Goal: Check status: Check status

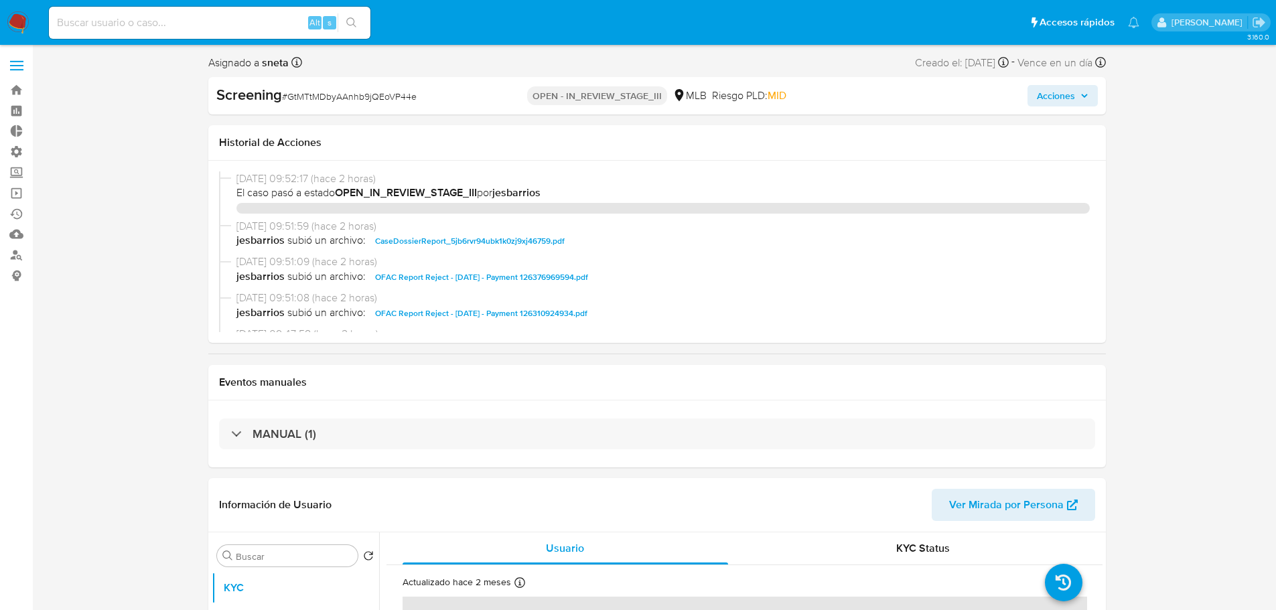
select select "10"
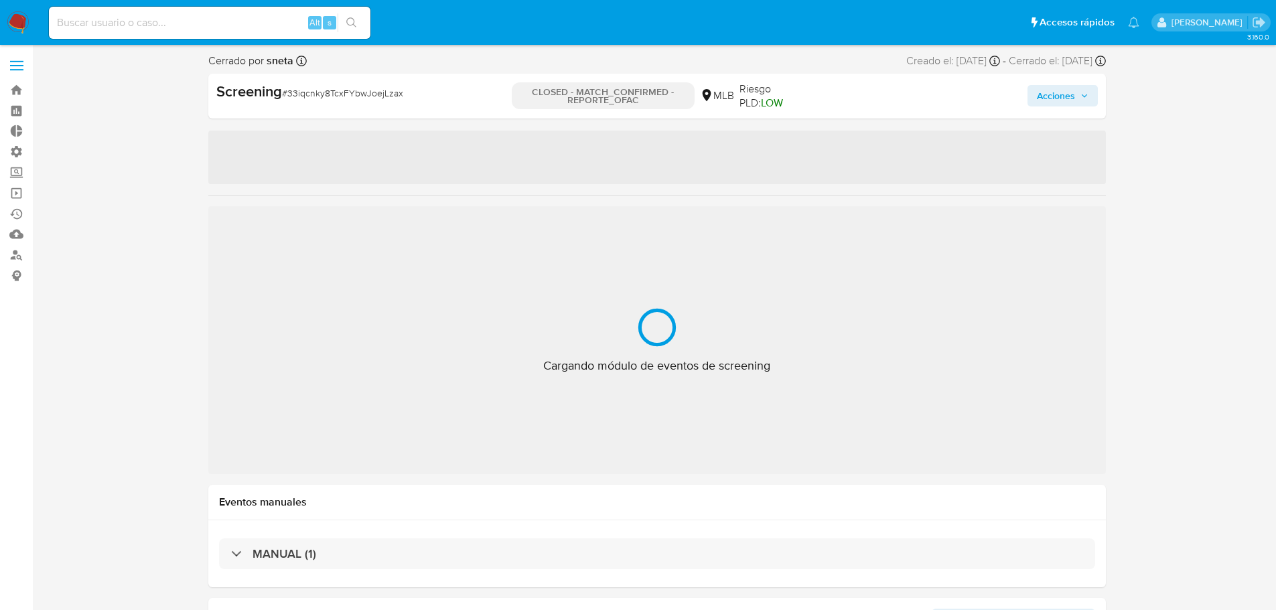
select select "10"
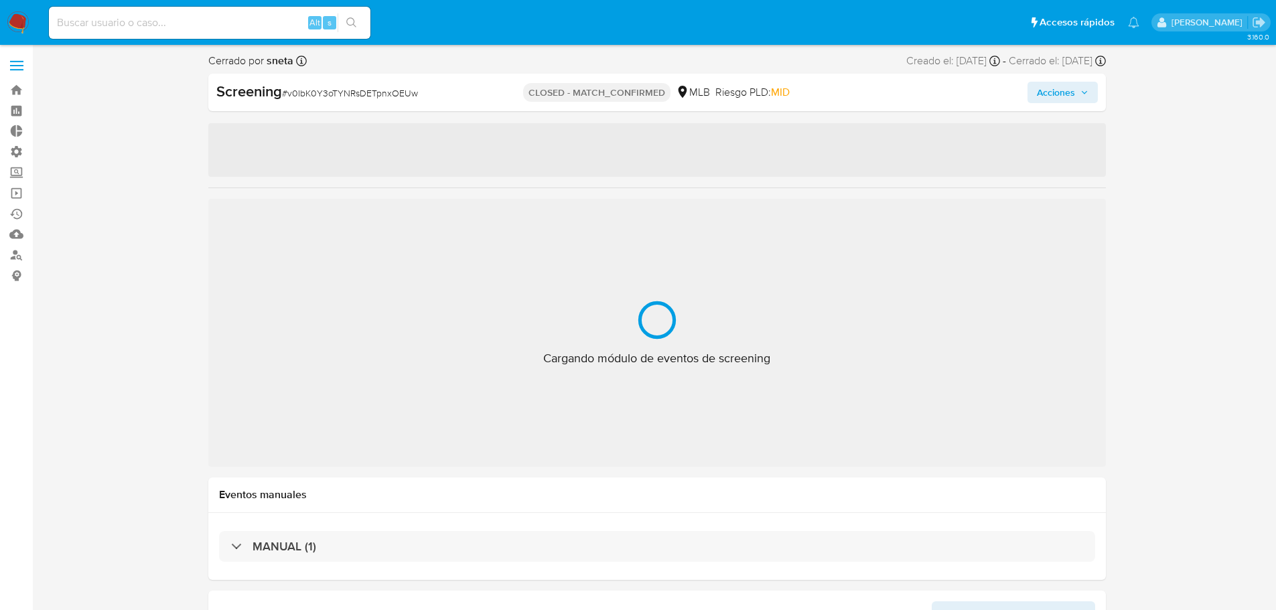
select select "10"
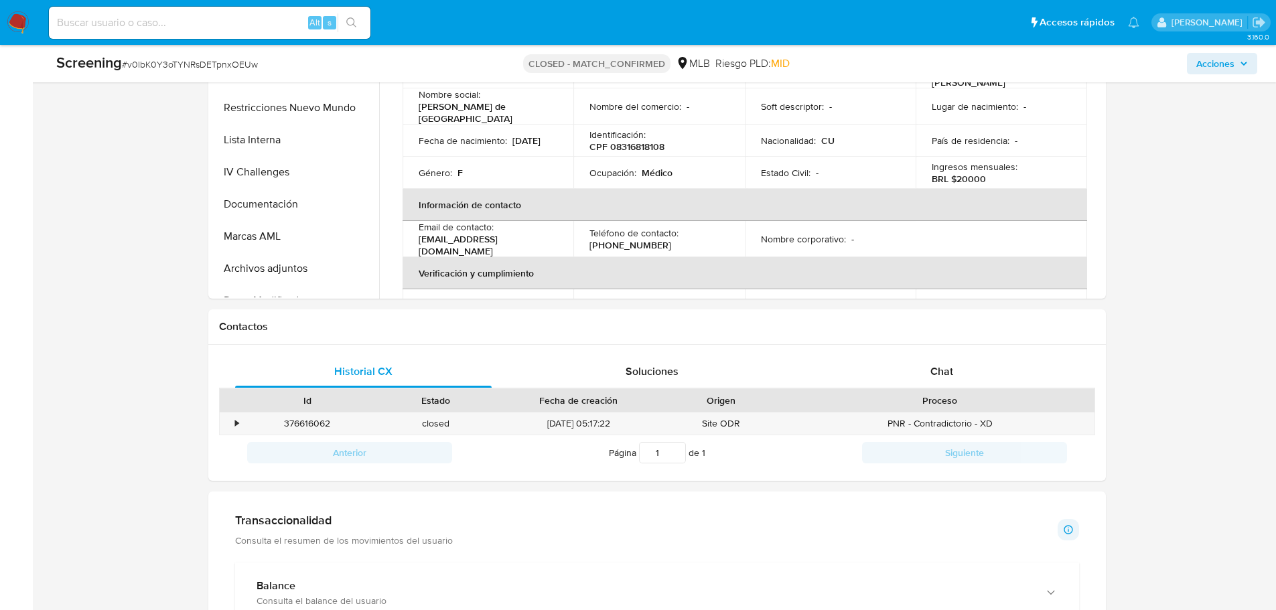
scroll to position [1005, 0]
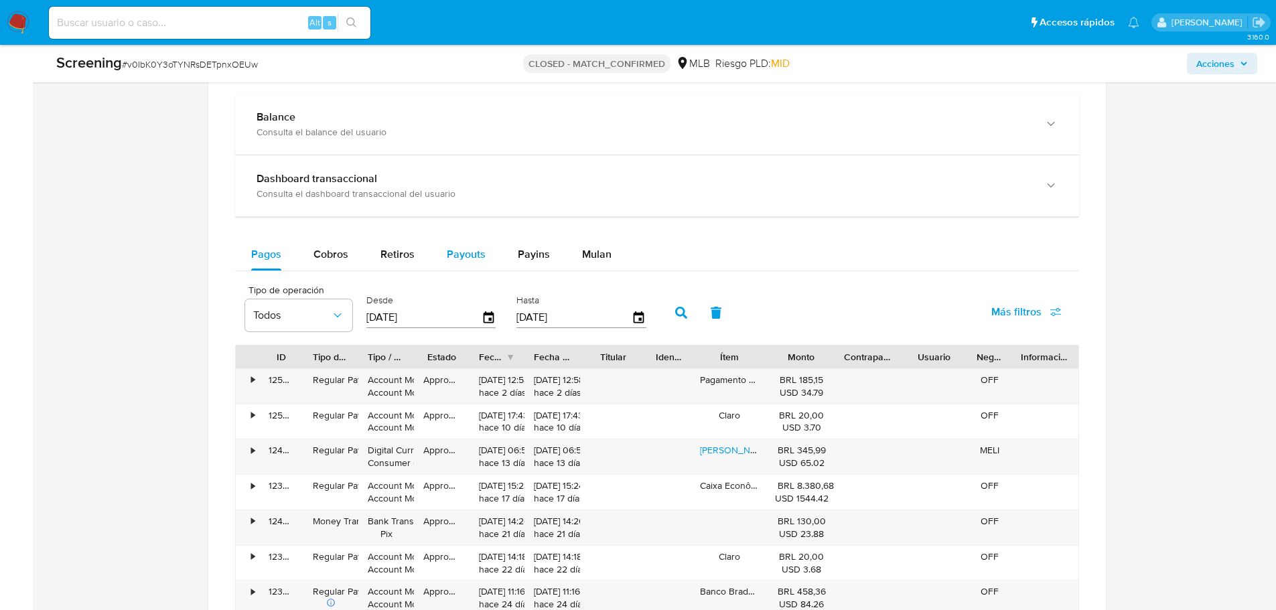
click at [475, 242] on div "Payouts" at bounding box center [466, 255] width 39 height 32
select select "10"
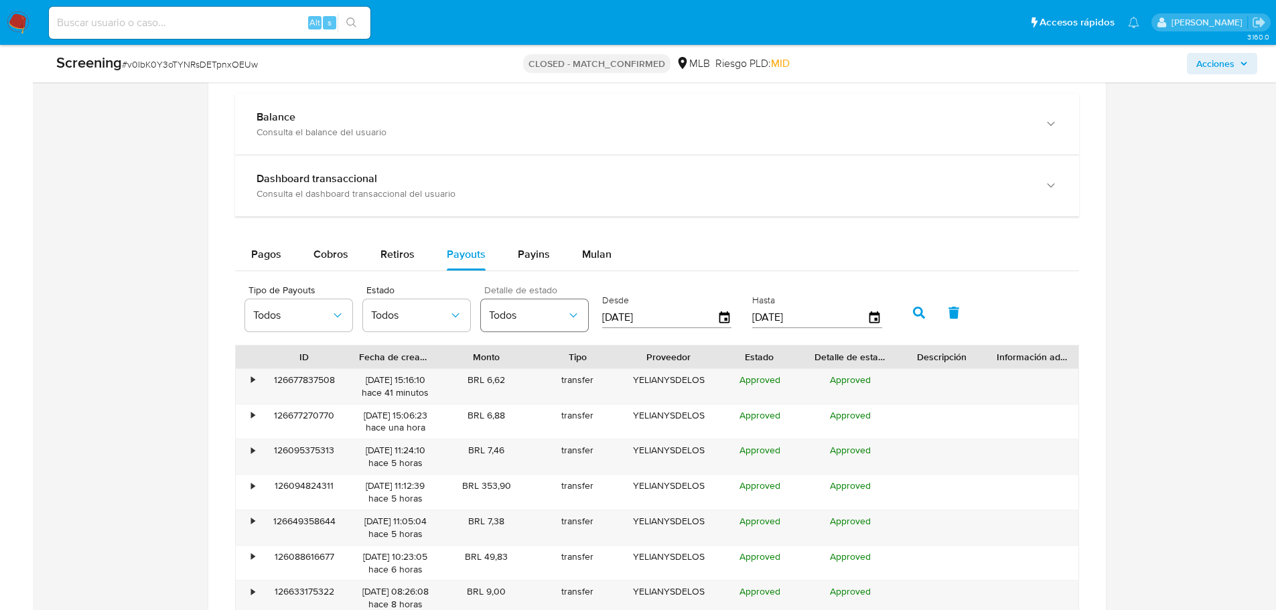
click at [521, 311] on span "Todos" at bounding box center [528, 315] width 78 height 13
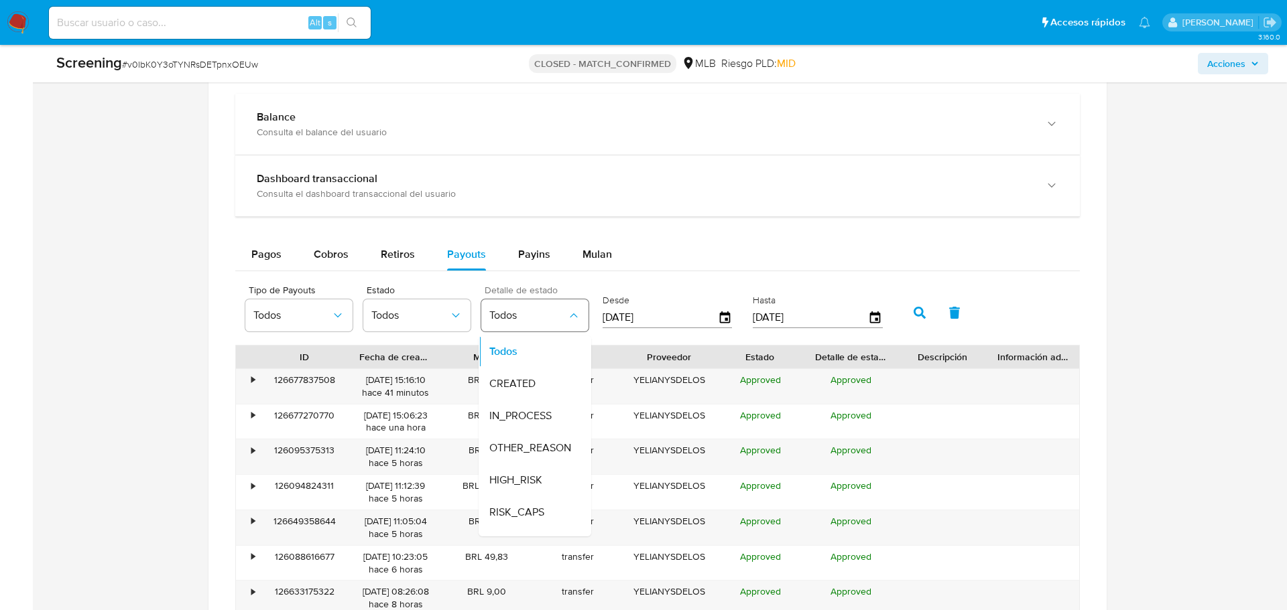
click at [521, 311] on span "Todos" at bounding box center [528, 315] width 78 height 13
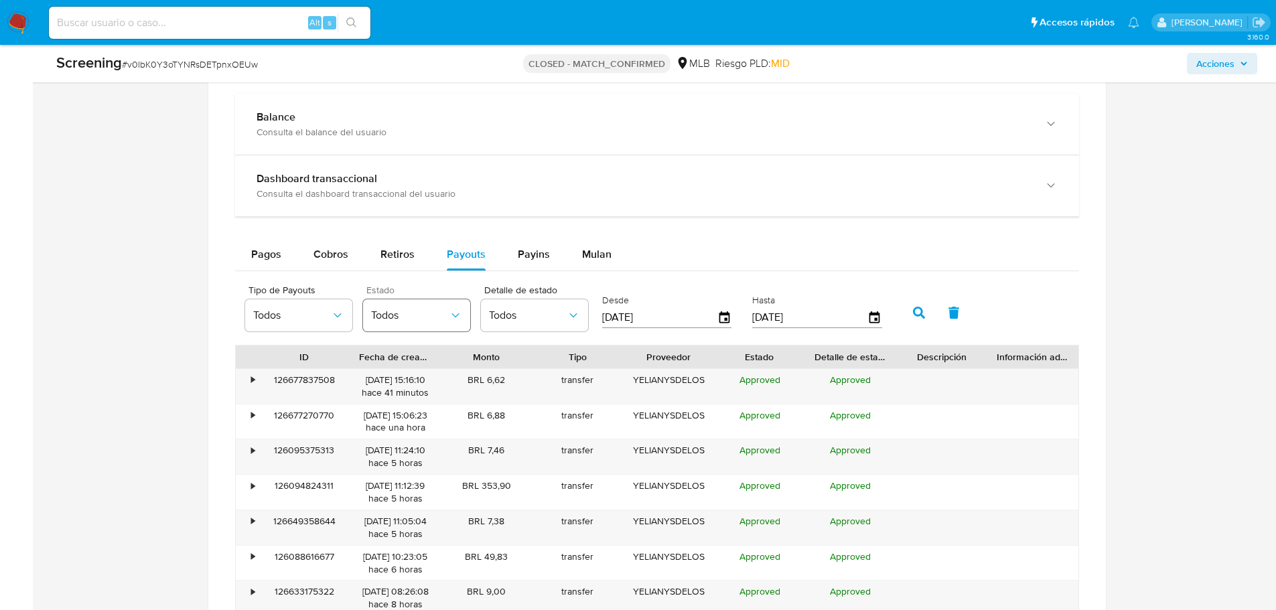
click at [449, 315] on icon "button" at bounding box center [455, 315] width 13 height 13
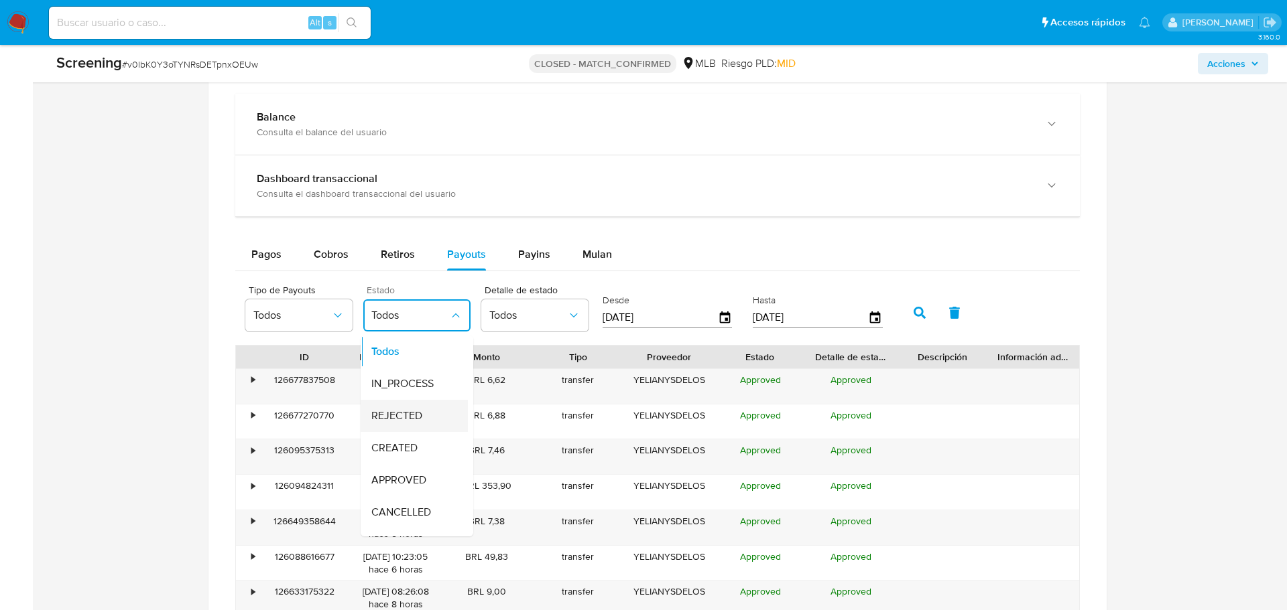
click at [413, 413] on span "REJECTED" at bounding box center [396, 415] width 51 height 13
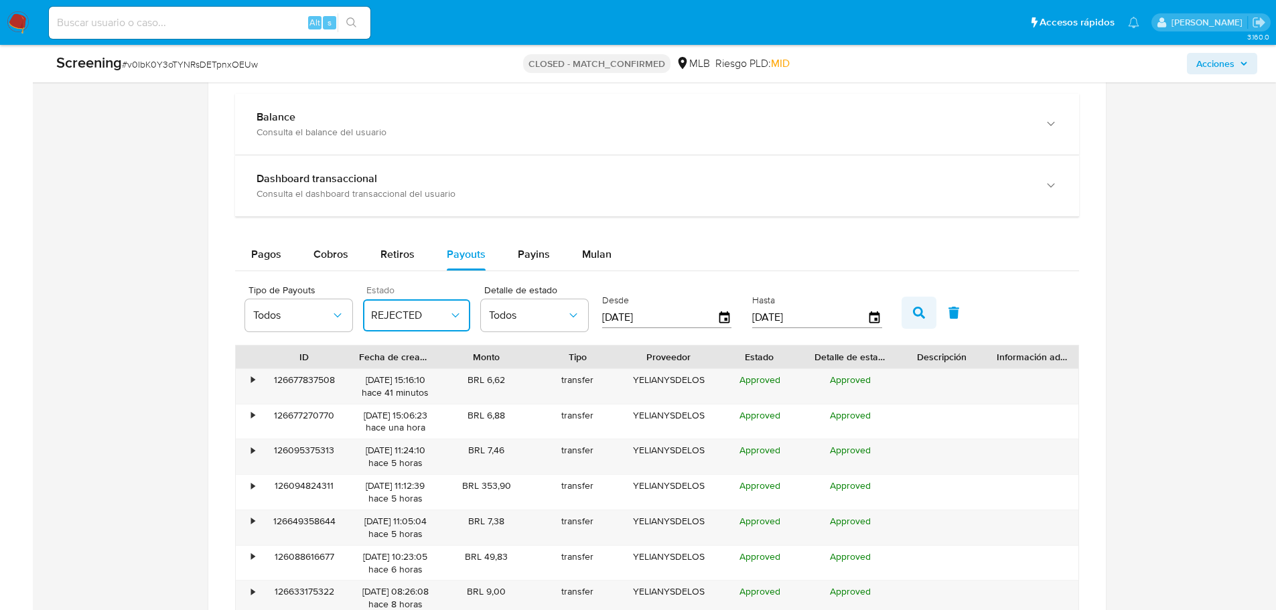
click at [918, 316] on icon "button" at bounding box center [919, 313] width 12 height 12
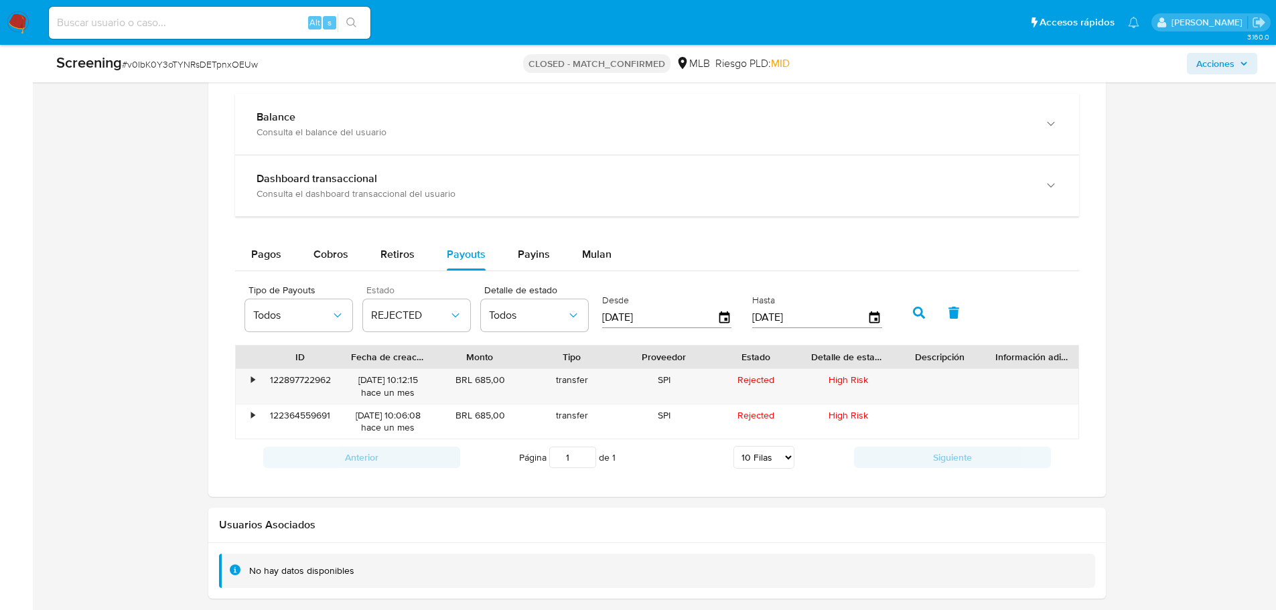
drag, startPoint x: 355, startPoint y: 357, endPoint x: 347, endPoint y: 358, distance: 8.1
click at [347, 358] on div at bounding box center [342, 357] width 24 height 23
drag, startPoint x: 436, startPoint y: 352, endPoint x: 444, endPoint y: 353, distance: 8.8
click at [444, 353] on div at bounding box center [443, 357] width 24 height 23
drag, startPoint x: 893, startPoint y: 358, endPoint x: 900, endPoint y: 356, distance: 6.8
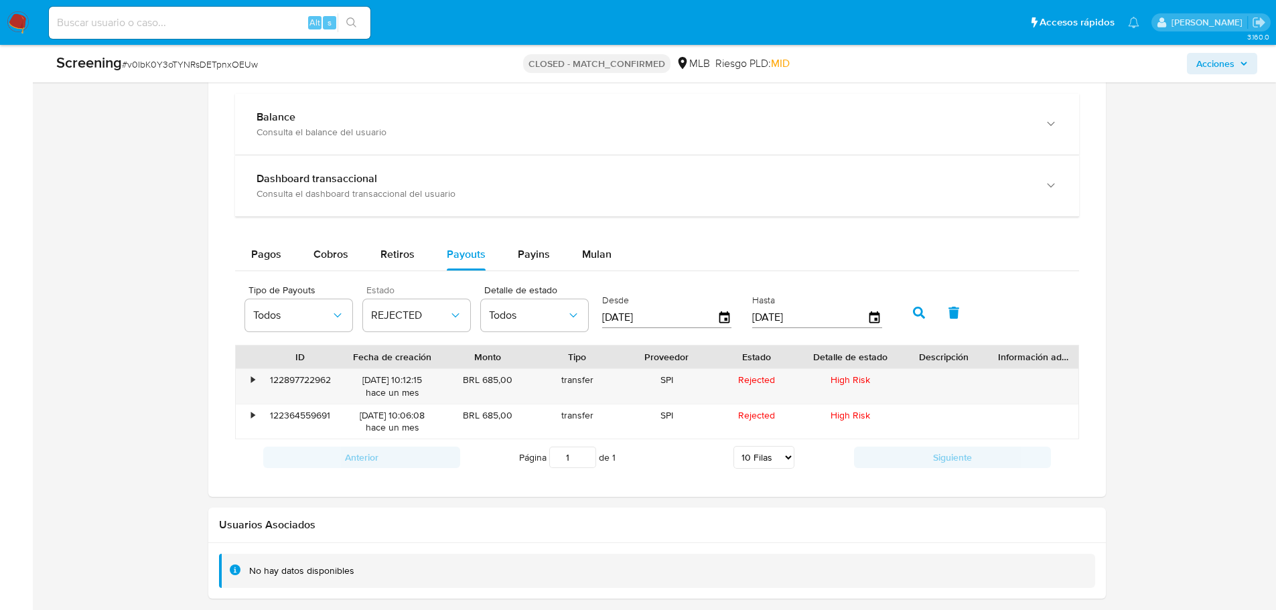
click at [900, 356] on div at bounding box center [899, 357] width 24 height 23
click at [302, 380] on div "122897722962" at bounding box center [300, 386] width 83 height 35
click at [356, 389] on div "19/08/2025 10:12:15 hace un mes" at bounding box center [392, 386] width 82 height 25
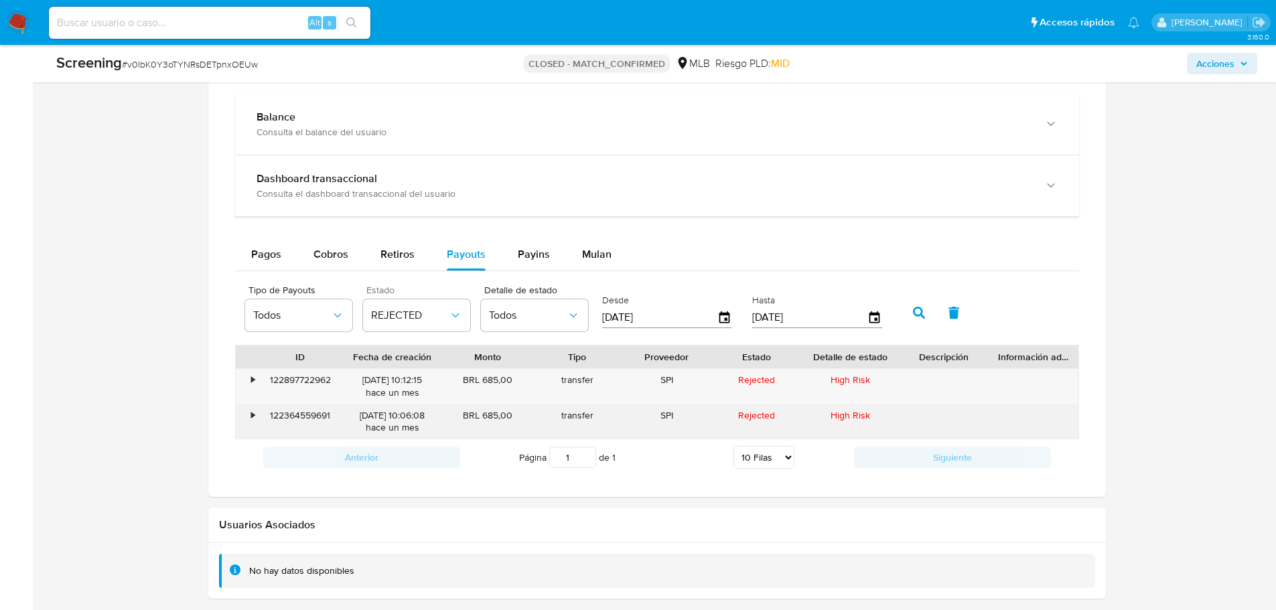
click at [299, 409] on div "122364559691" at bounding box center [300, 422] width 83 height 35
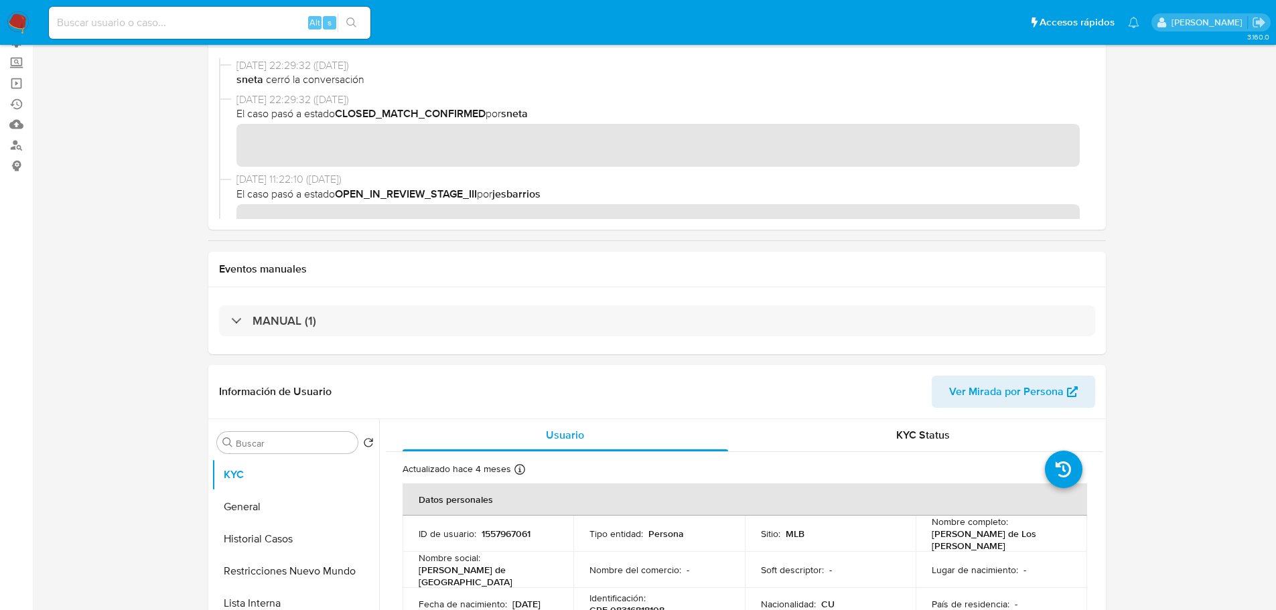
scroll to position [335, 0]
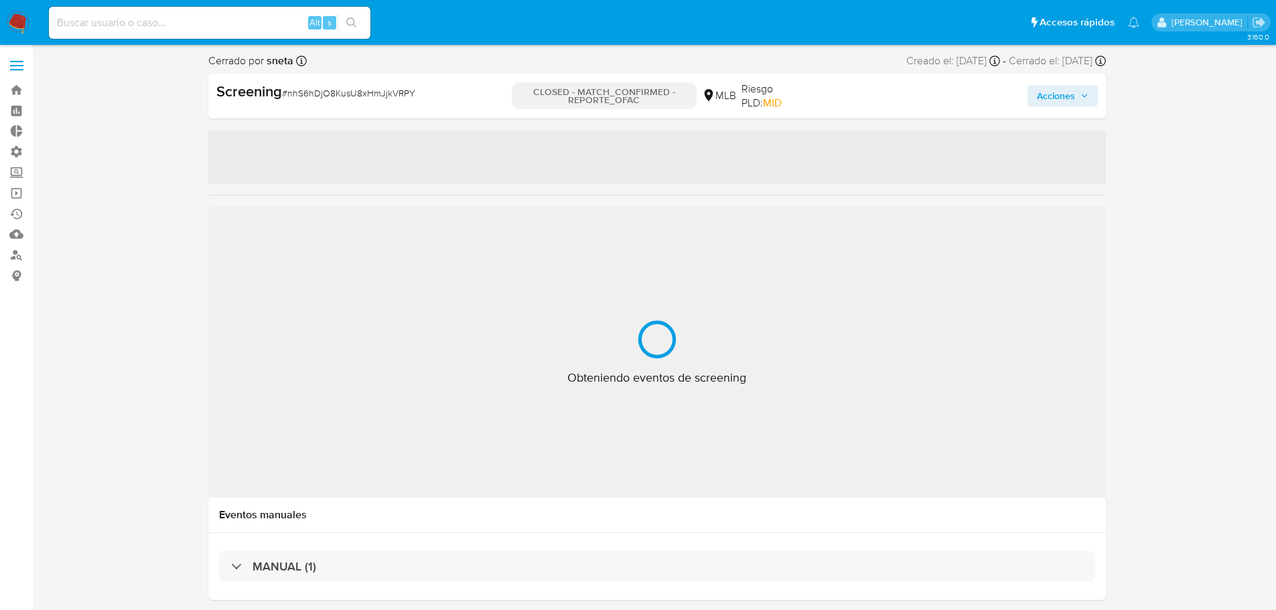
select select "10"
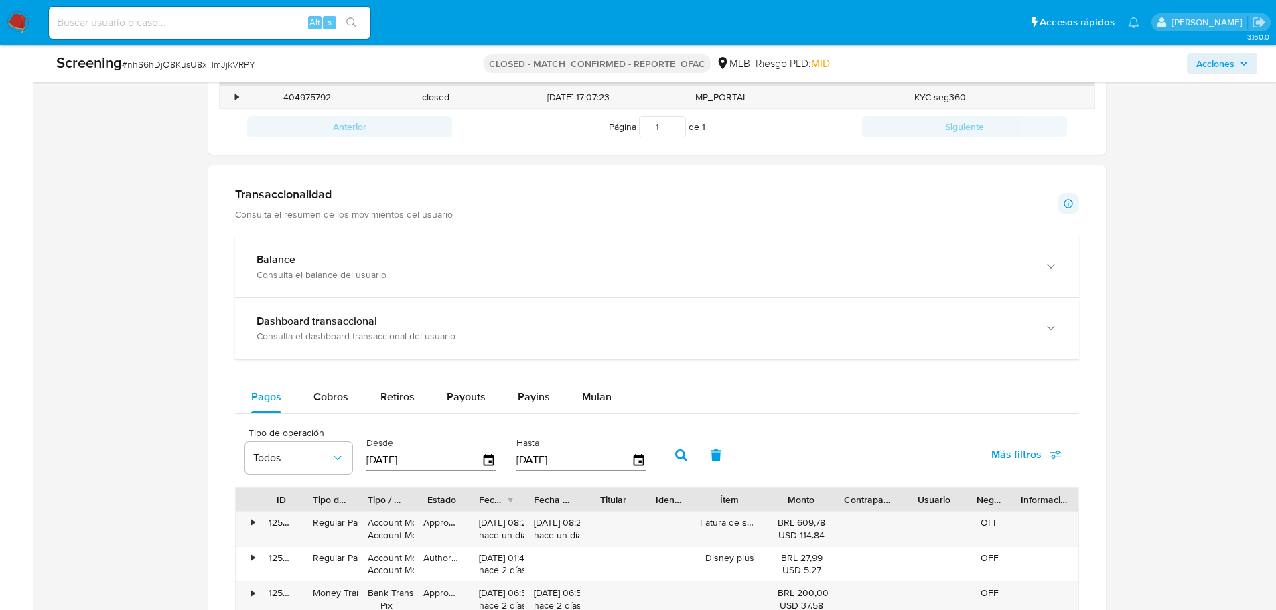
scroll to position [1005, 0]
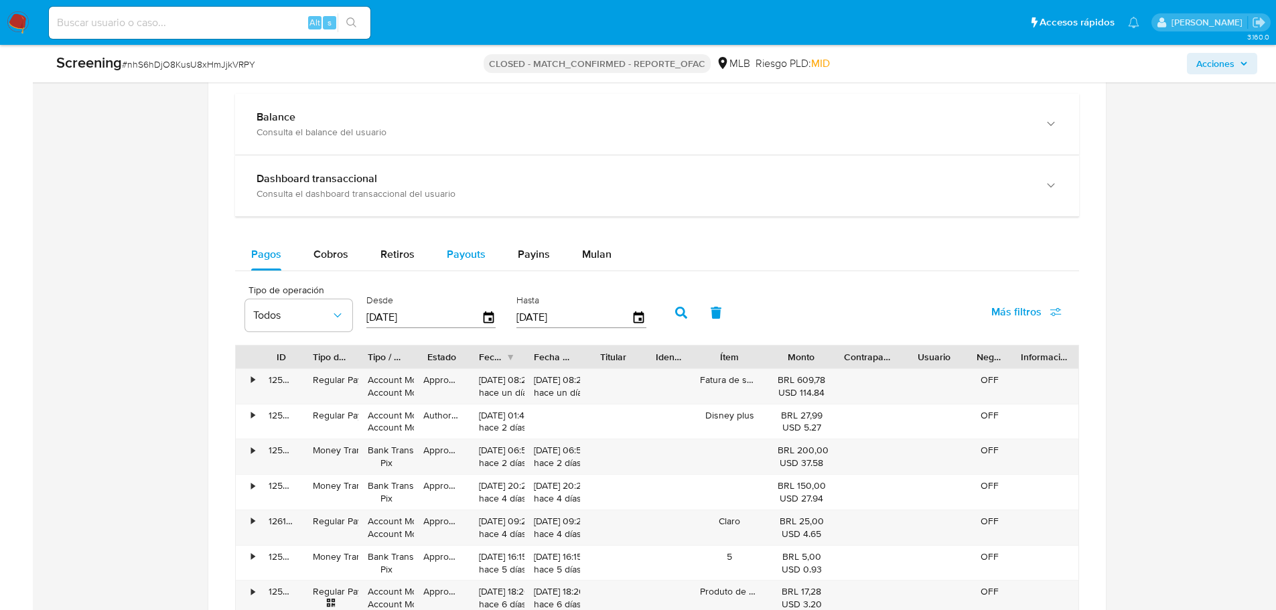
click at [471, 257] on span "Payouts" at bounding box center [466, 254] width 39 height 15
select select "10"
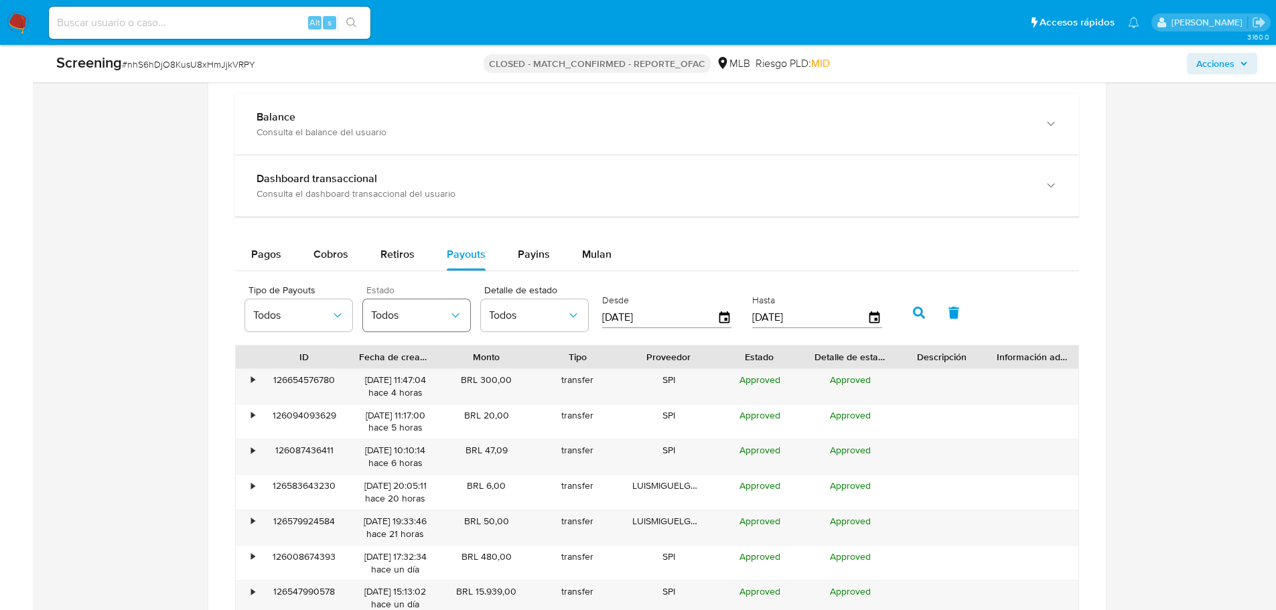
click at [428, 307] on button "Todos" at bounding box center [416, 316] width 107 height 32
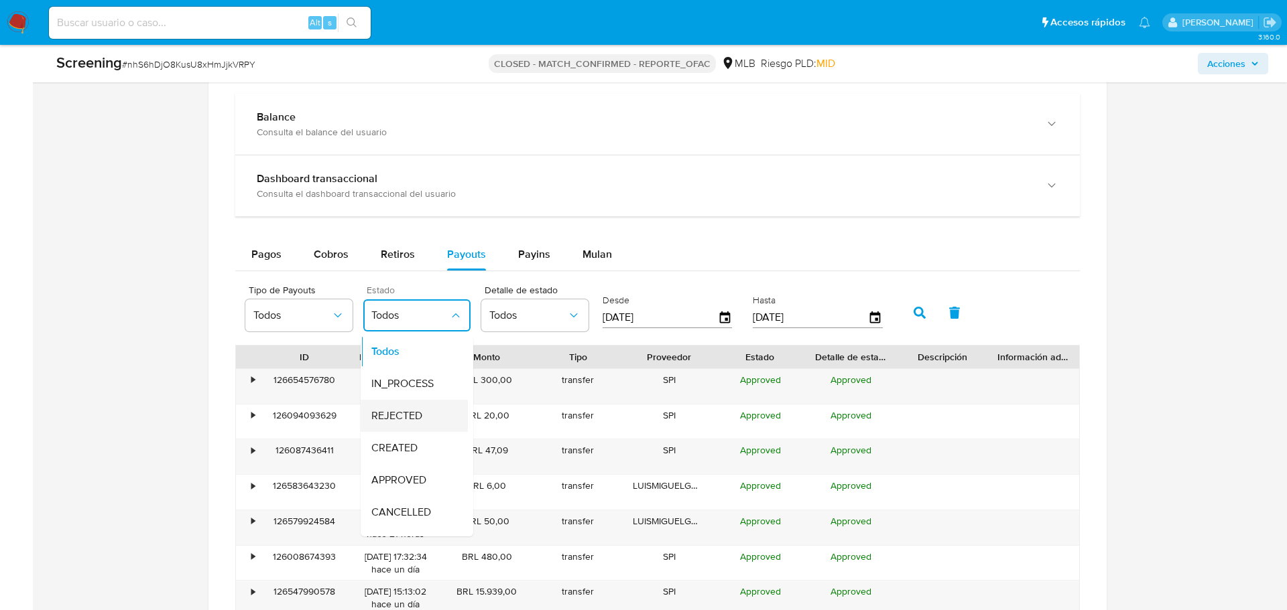
click at [406, 410] on span "REJECTED" at bounding box center [396, 415] width 51 height 13
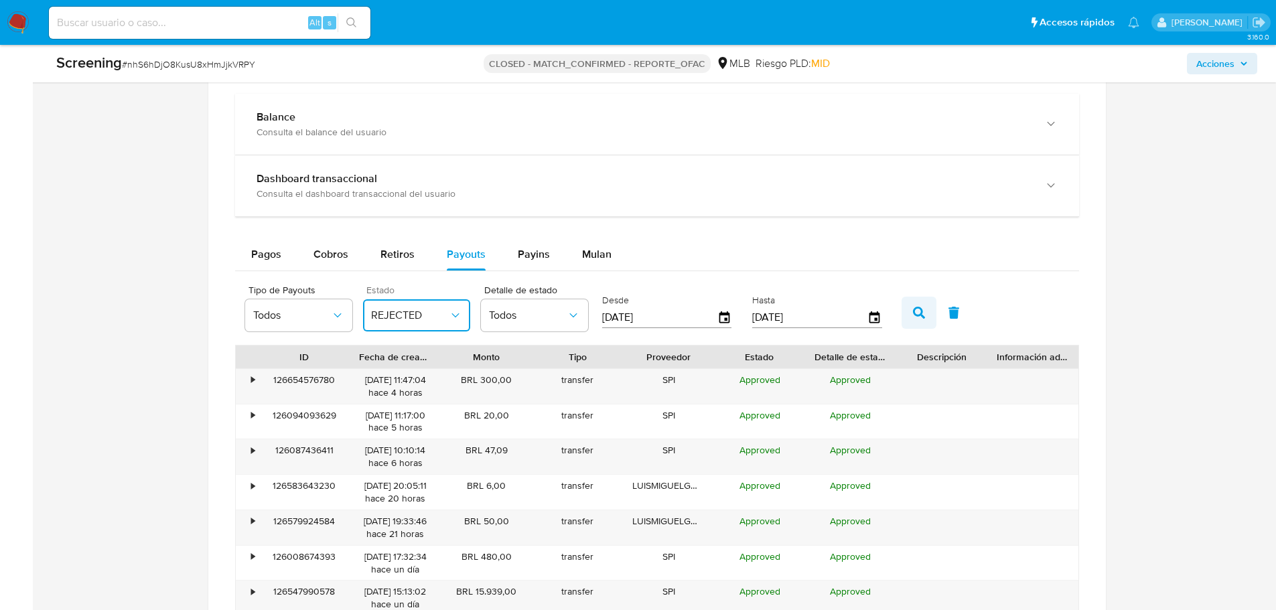
click at [925, 314] on icon "button" at bounding box center [919, 313] width 12 height 12
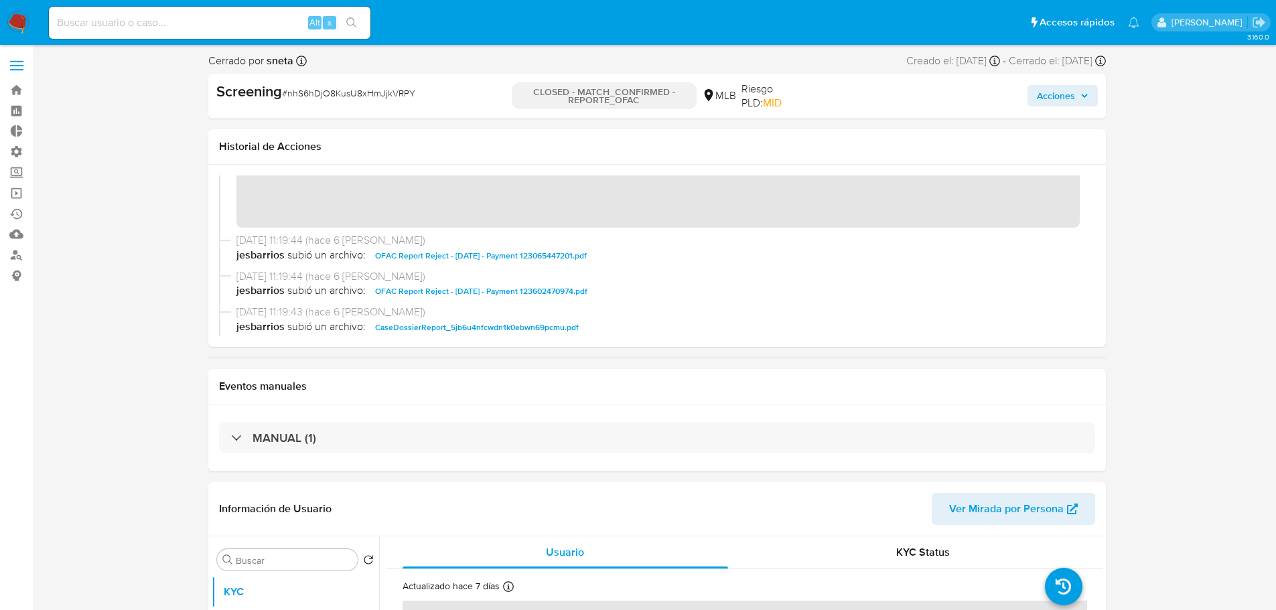
scroll to position [1266, 0]
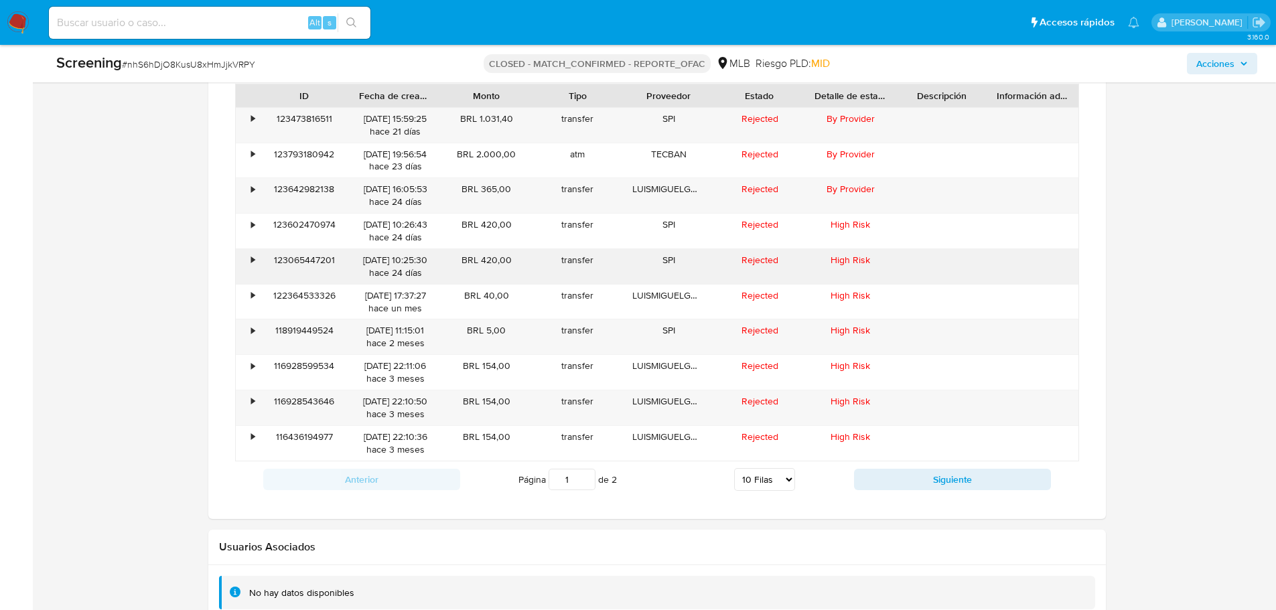
click at [302, 259] on div "123065447201" at bounding box center [304, 266] width 91 height 35
click at [349, 258] on div "123065447201" at bounding box center [304, 266] width 91 height 35
click at [322, 261] on div "123065447201" at bounding box center [304, 266] width 91 height 35
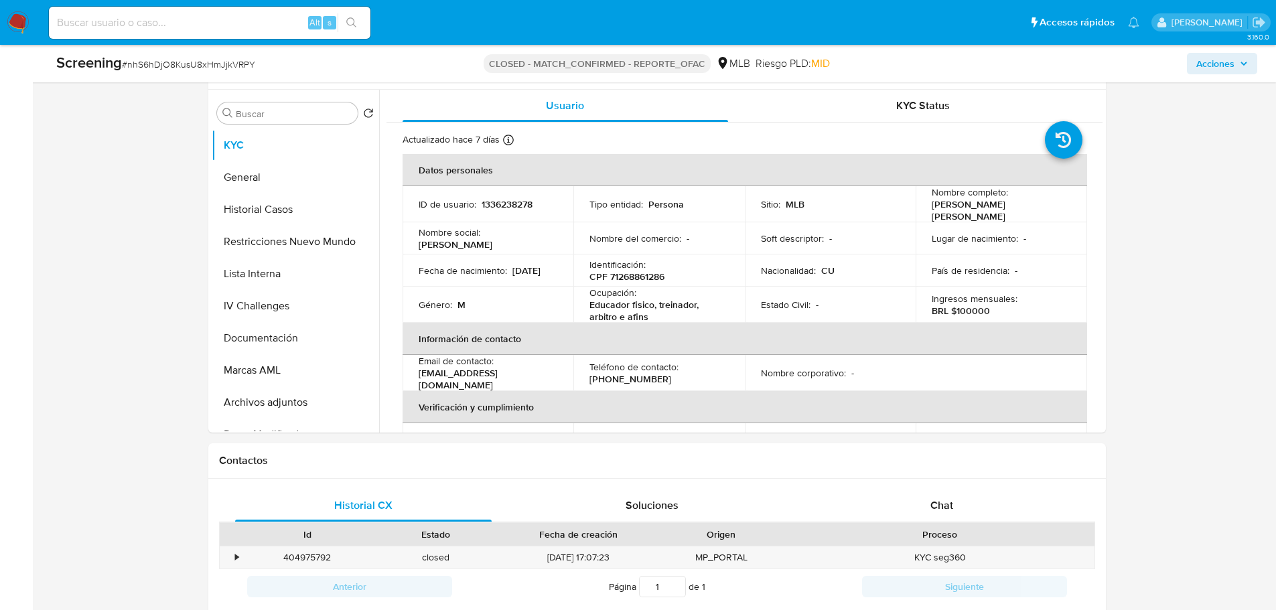
scroll to position [335, 0]
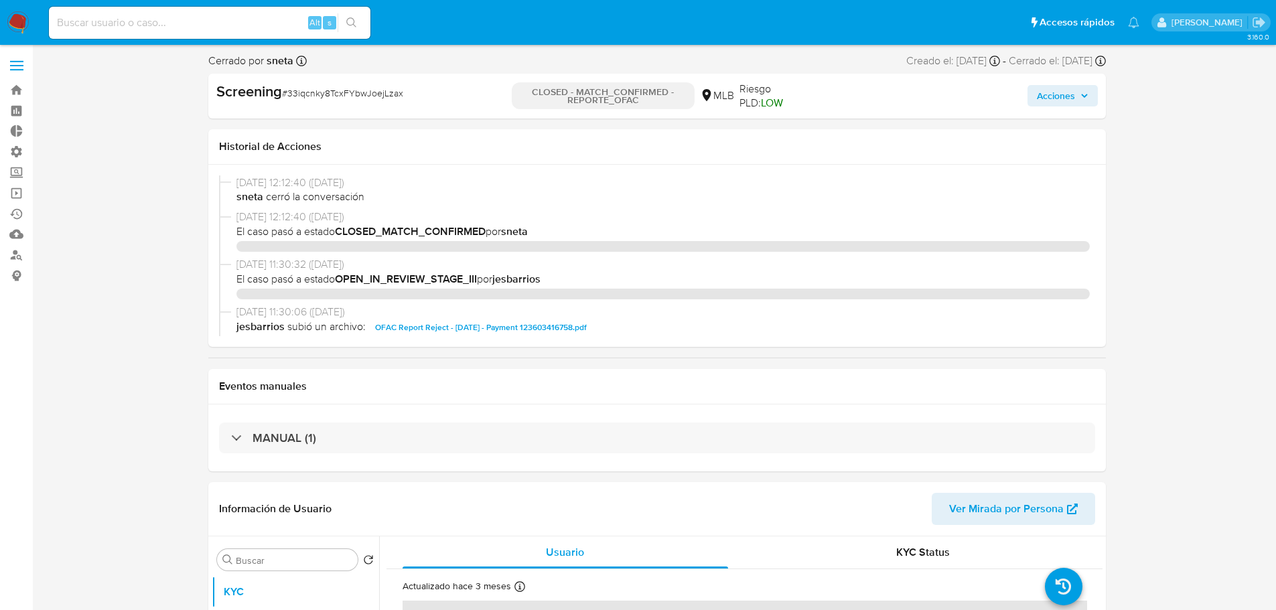
select select "10"
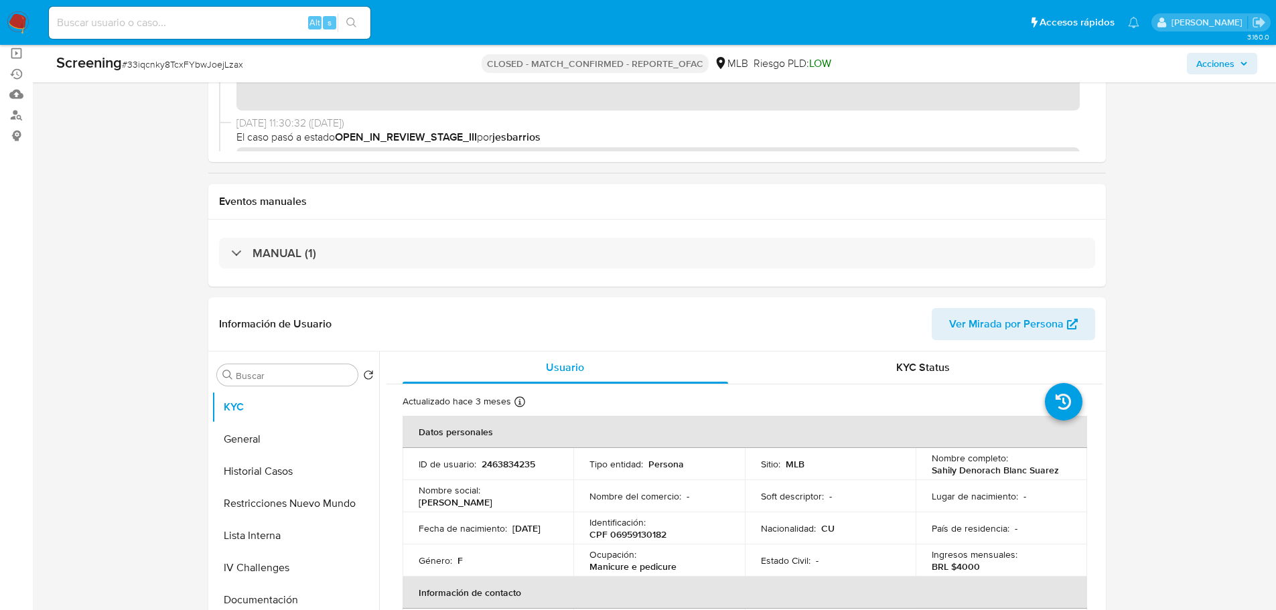
scroll to position [335, 0]
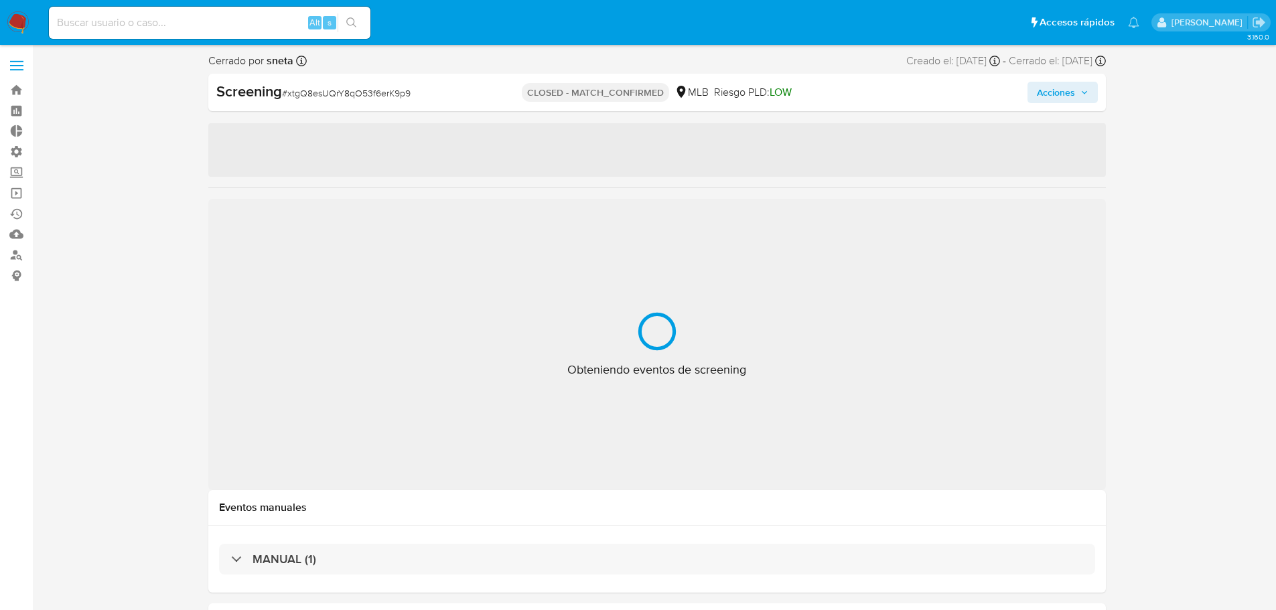
select select "10"
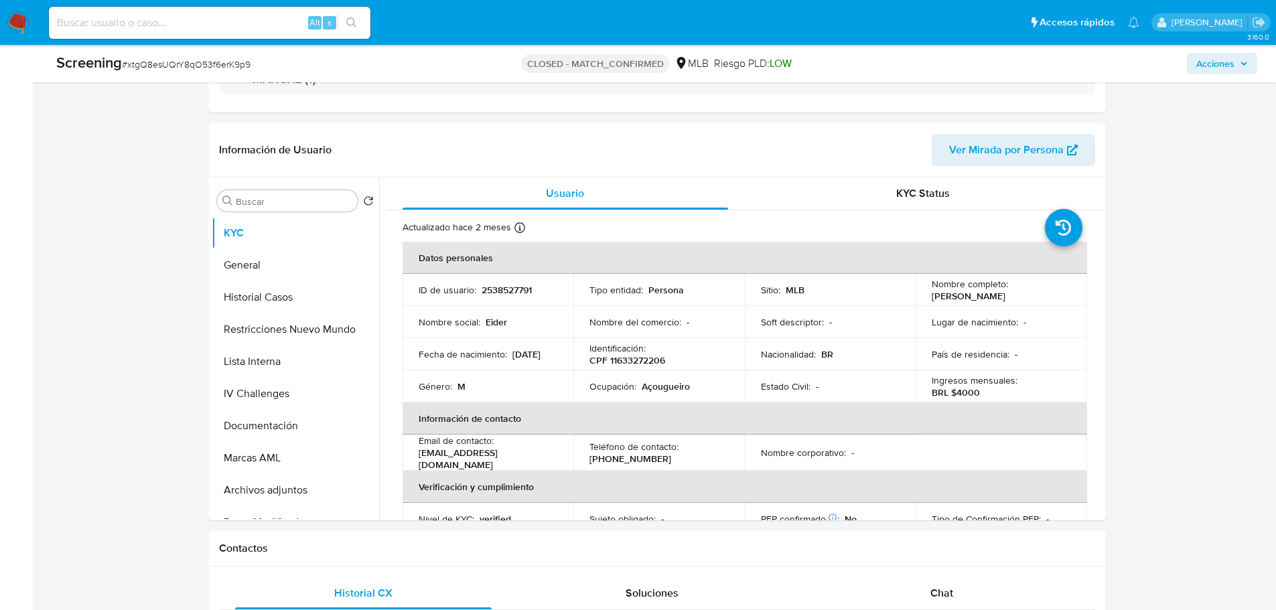
scroll to position [335, 0]
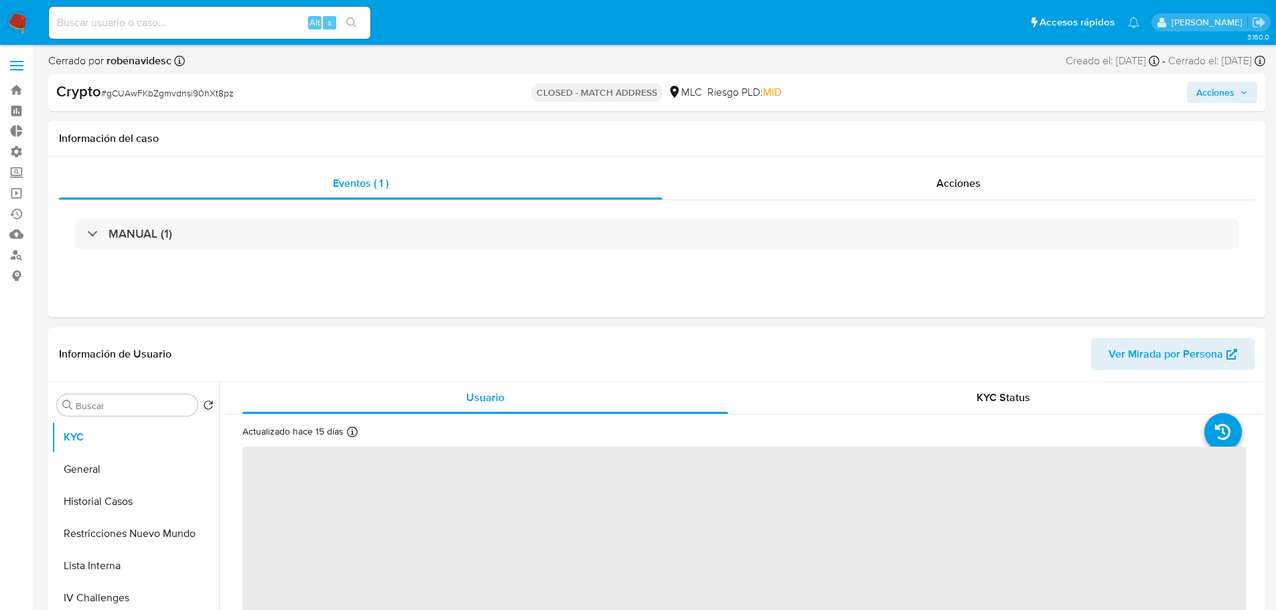
select select "10"
